Goal: Transaction & Acquisition: Purchase product/service

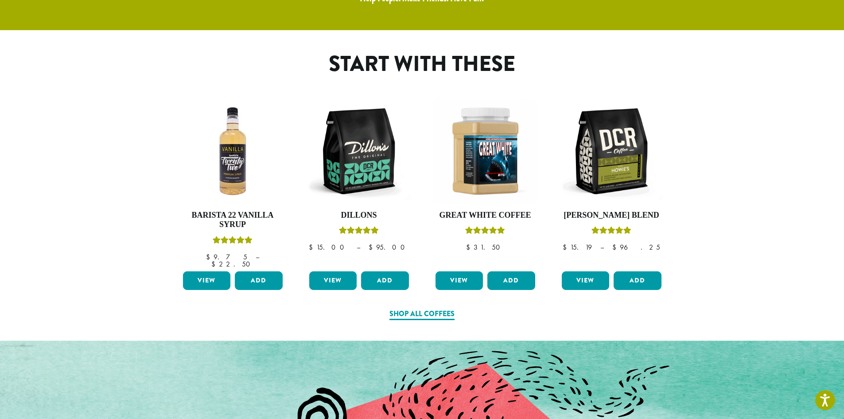
scroll to position [334, 0]
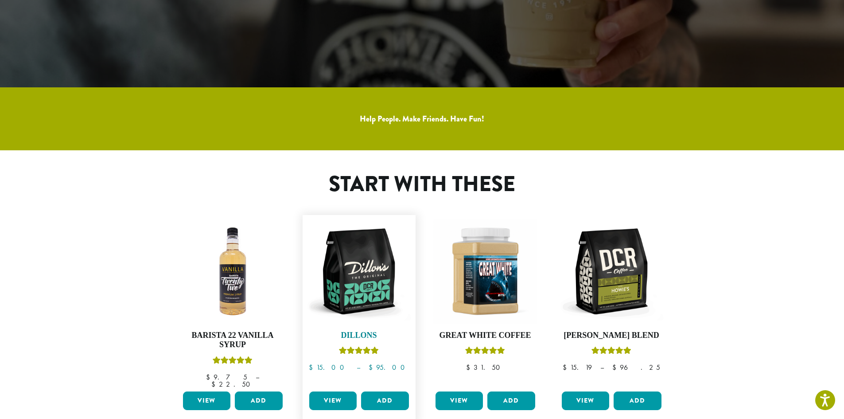
click at [365, 266] on img at bounding box center [359, 271] width 104 height 104
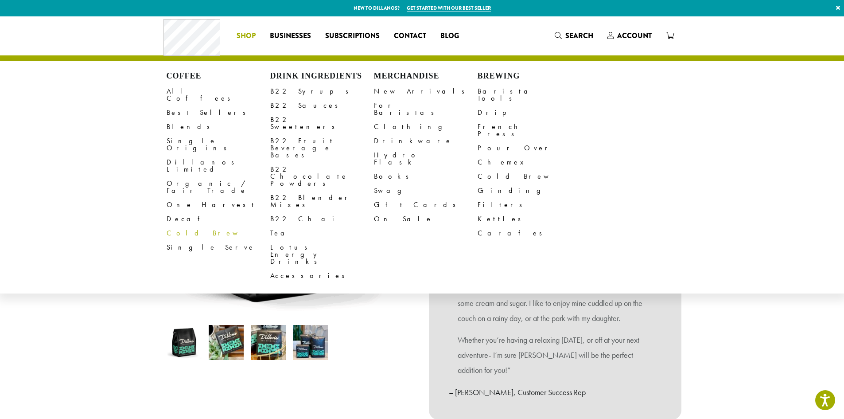
click at [183, 226] on link "Cold Brew" at bounding box center [219, 233] width 104 height 14
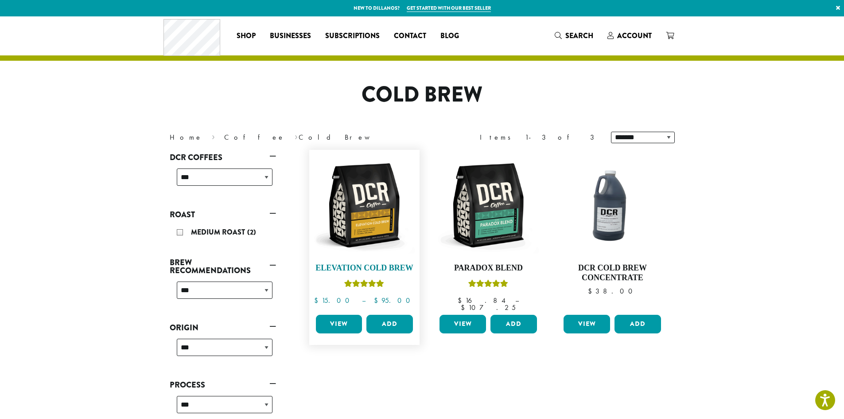
click at [394, 229] on img at bounding box center [364, 205] width 102 height 102
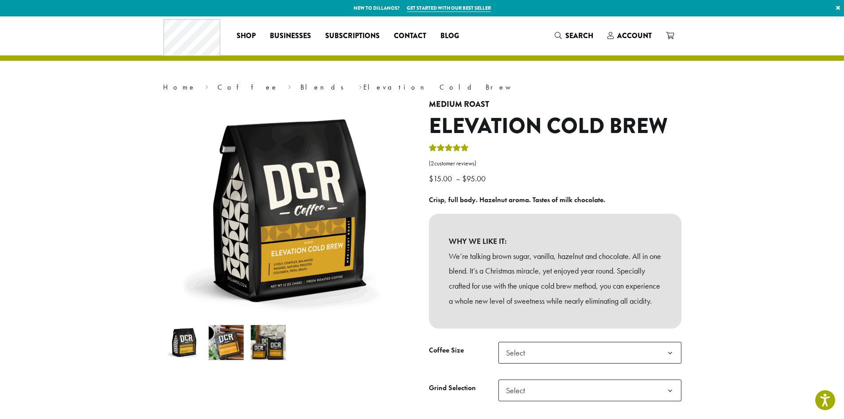
click at [225, 346] on img at bounding box center [226, 342] width 35 height 35
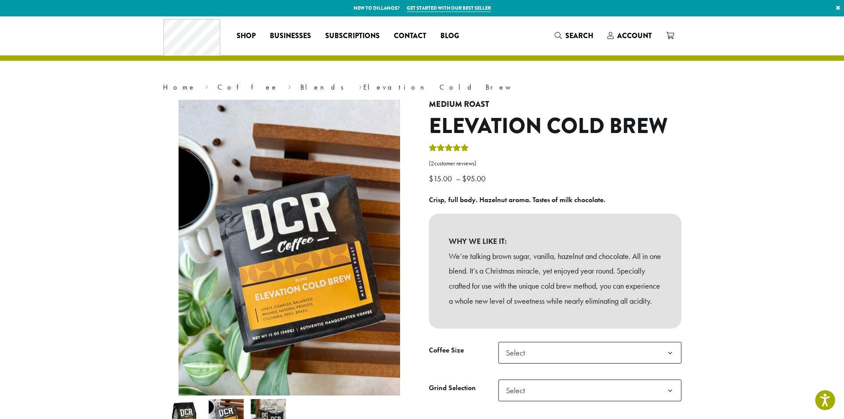
click at [190, 406] on img at bounding box center [184, 416] width 35 height 35
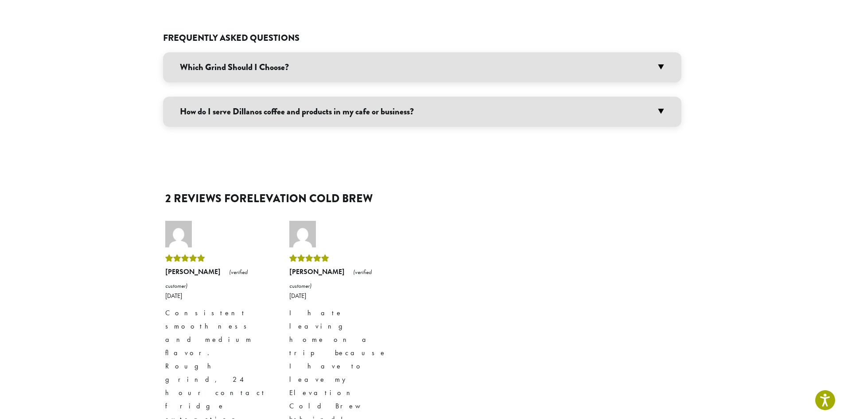
scroll to position [532, 0]
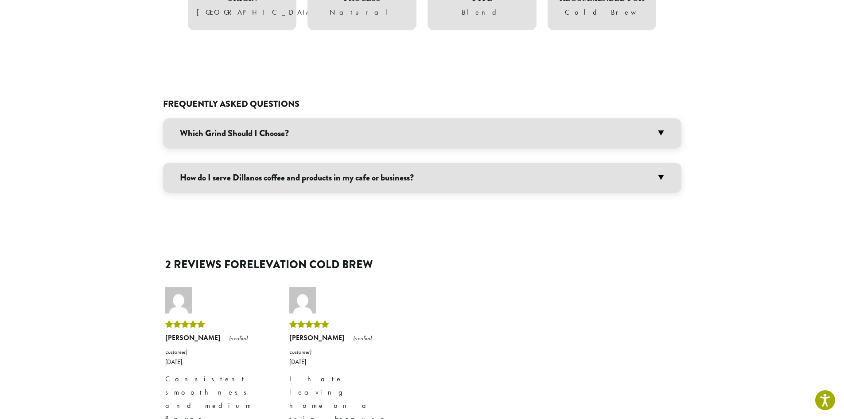
click at [654, 145] on h3 "Which Grind Should I Choose?" at bounding box center [422, 133] width 518 height 30
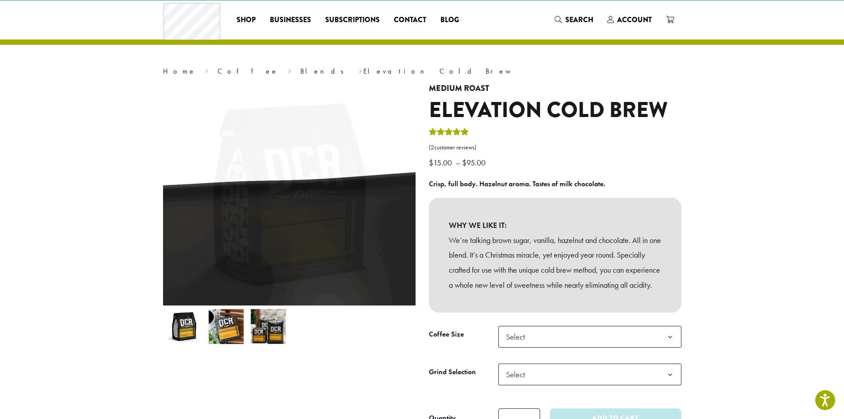
scroll to position [0, 0]
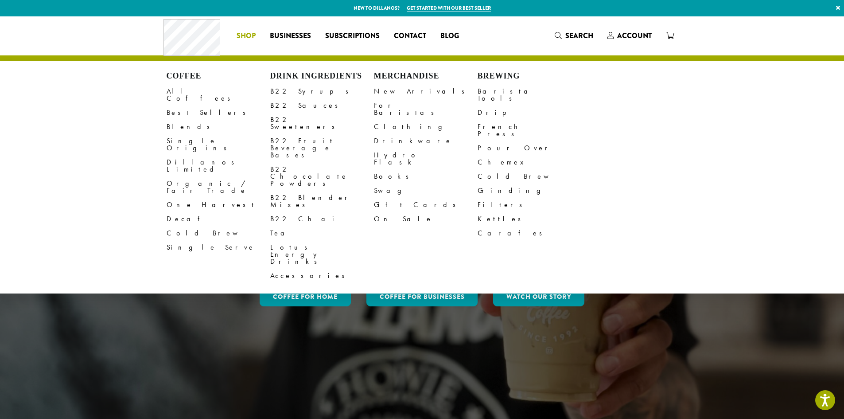
click at [255, 36] on li "Coffee All Coffees Best Sellers Blends Single Origins Dillanos Limited Organic …" at bounding box center [245, 36] width 33 height 14
click at [178, 120] on link "Blends" at bounding box center [219, 127] width 104 height 14
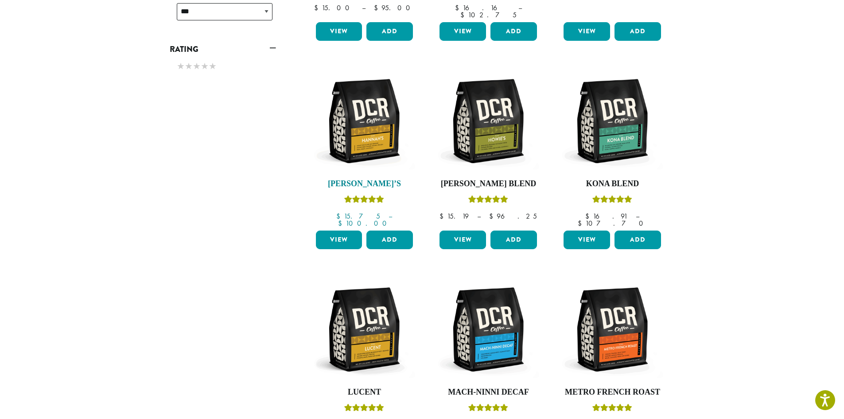
scroll to position [576, 0]
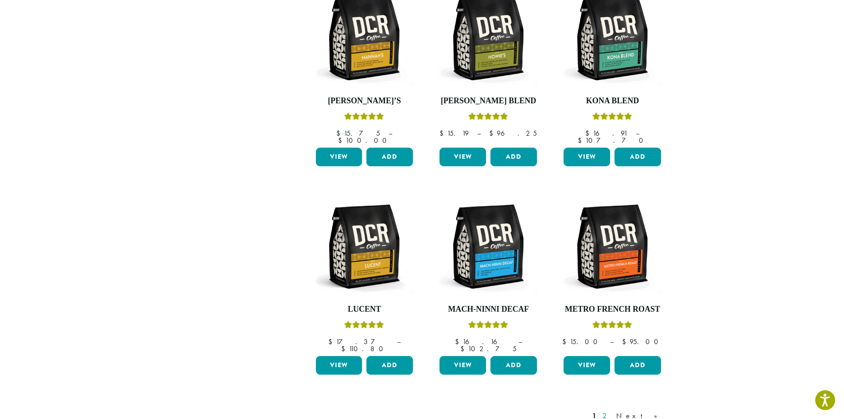
click at [612, 410] on link "2" at bounding box center [606, 415] width 11 height 11
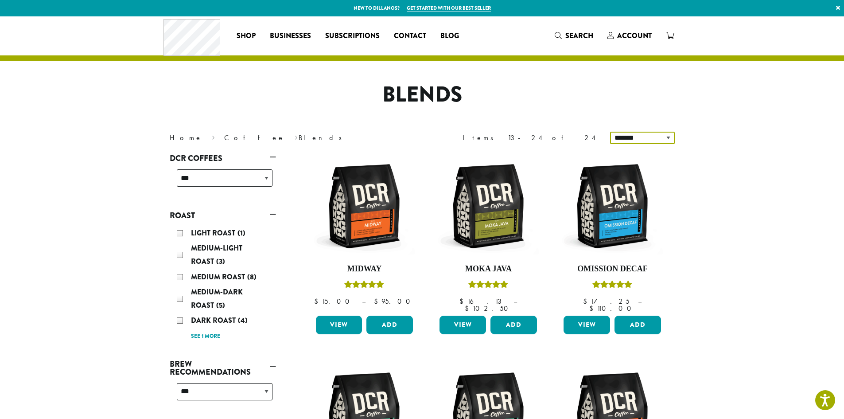
click at [656, 139] on select "**********" at bounding box center [642, 138] width 65 height 12
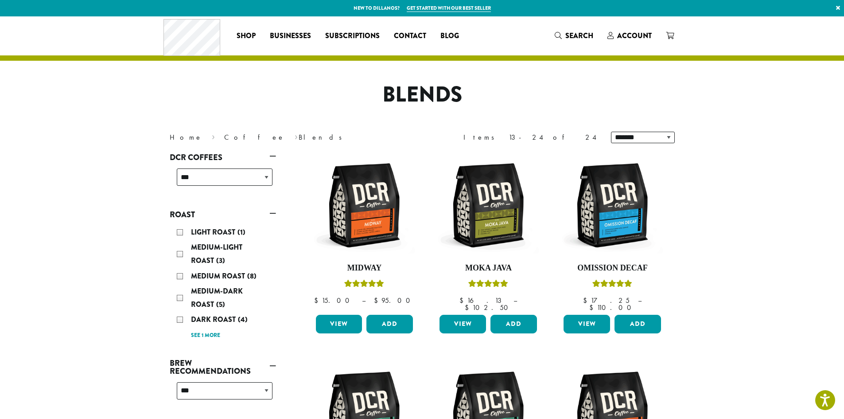
click at [183, 230] on div "Light Roast (1)" at bounding box center [225, 231] width 96 height 13
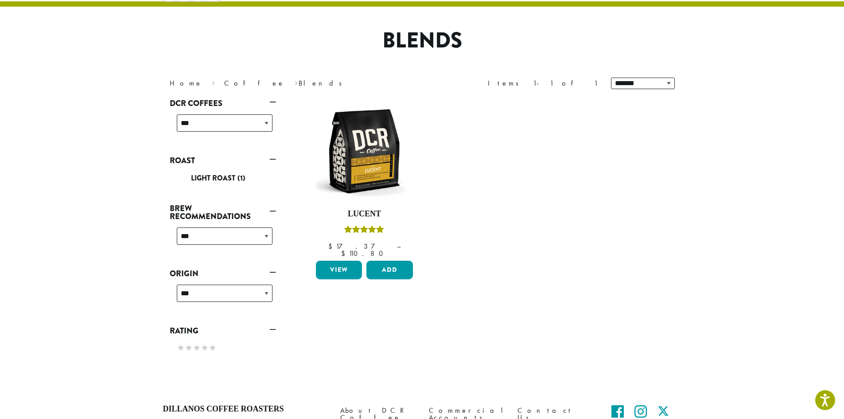
scroll to position [54, 0]
click at [177, 176] on div "Light Roast (1)" at bounding box center [225, 177] width 96 height 13
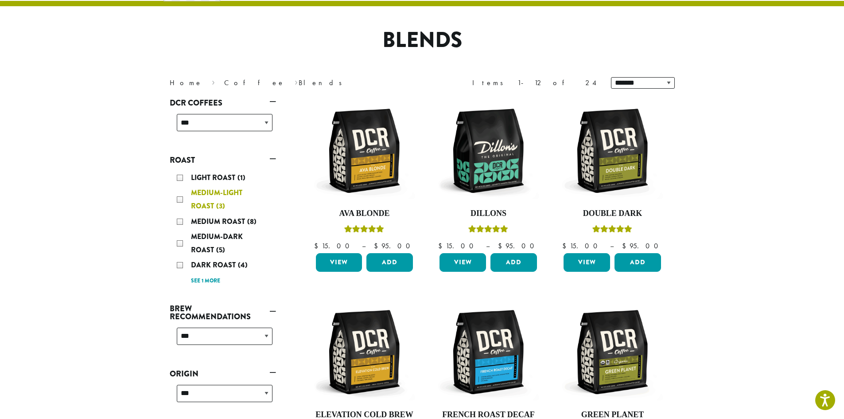
click at [180, 197] on div "Medium-Light Roast (3)" at bounding box center [225, 199] width 96 height 27
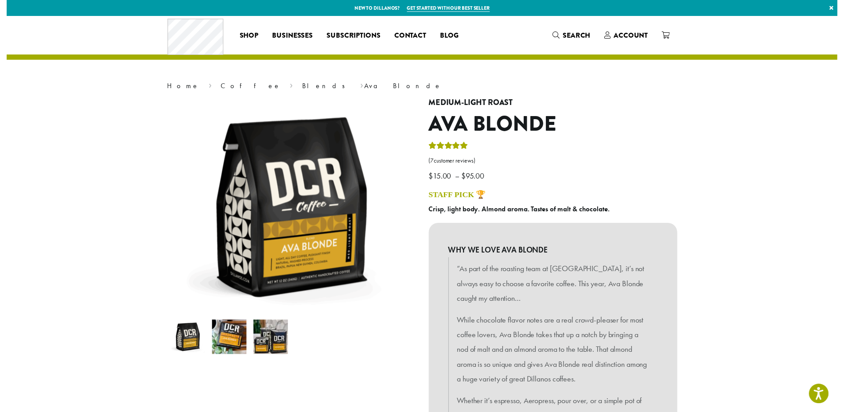
scroll to position [266, 0]
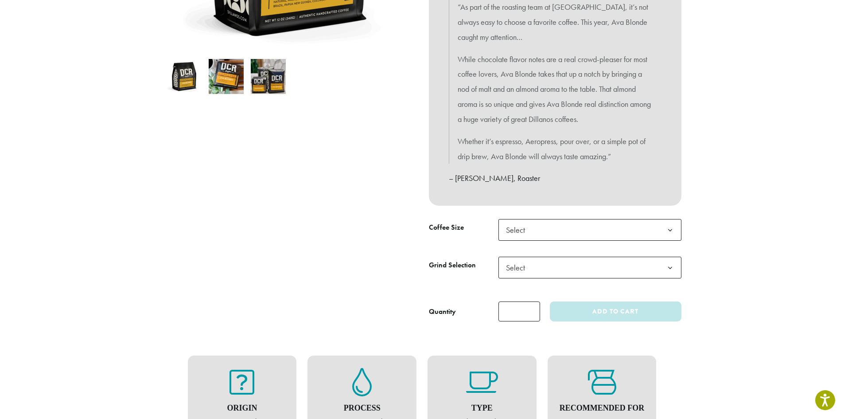
click at [571, 237] on span "Select" at bounding box center [589, 230] width 183 height 22
